Goal: Find specific page/section: Find specific page/section

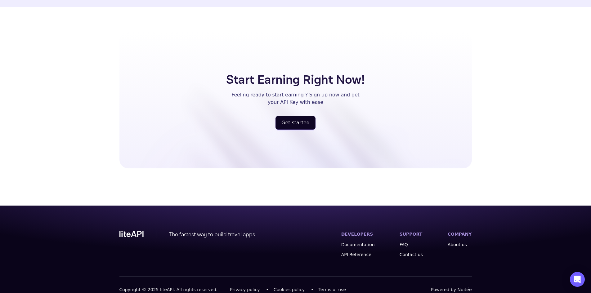
scroll to position [370, 0]
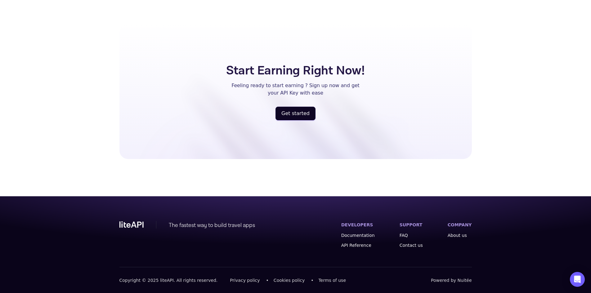
click at [467, 279] on span "Powered by Nuitée" at bounding box center [451, 281] width 41 height 6
click at [247, 225] on div "The fastest way to build travel apps" at bounding box center [212, 225] width 86 height 9
click at [237, 225] on div "The fastest way to build travel apps" at bounding box center [212, 225] width 86 height 9
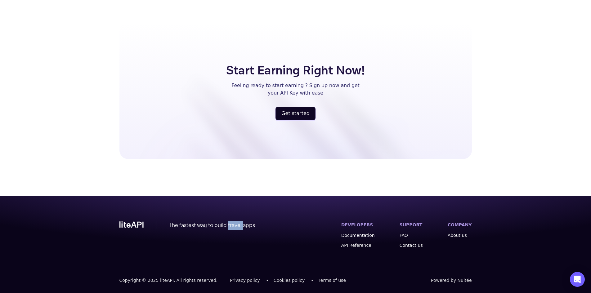
click at [237, 225] on div "The fastest way to build travel apps" at bounding box center [212, 225] width 86 height 9
drag, startPoint x: 169, startPoint y: 224, endPoint x: 267, endPoint y: 224, distance: 97.8
click at [267, 224] on div "The fastest way to build travel apps DEVELOPERS Documentation API Reference SUP…" at bounding box center [296, 244] width 353 height 46
click at [218, 171] on div "Start Earning Right Now! Feeling ready to start earning ? Sign up now and get y…" at bounding box center [296, 110] width 373 height 174
